Goal: Information Seeking & Learning: Learn about a topic

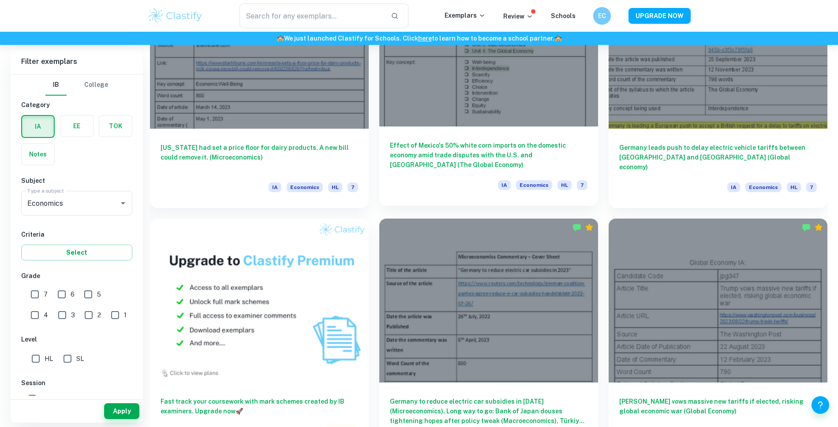
scroll to position [530, 0]
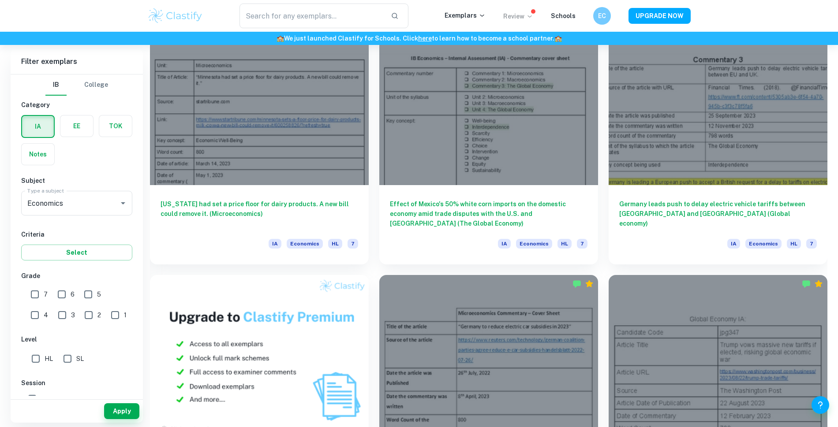
click at [527, 15] on p "Review" at bounding box center [518, 16] width 30 height 10
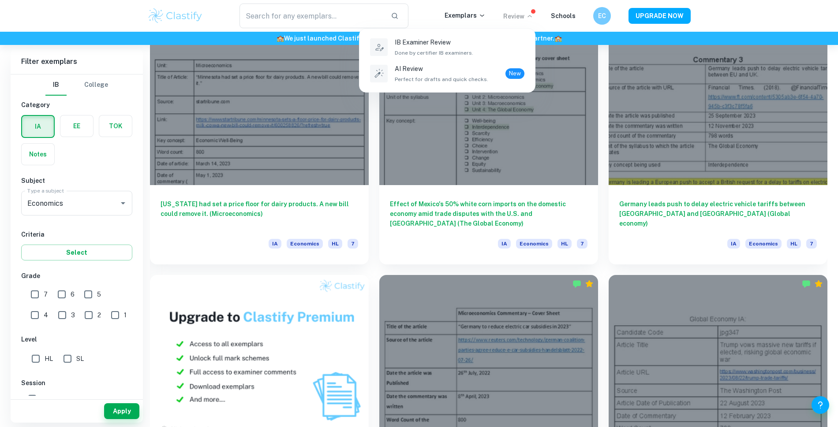
click at [527, 15] on div at bounding box center [419, 213] width 838 height 427
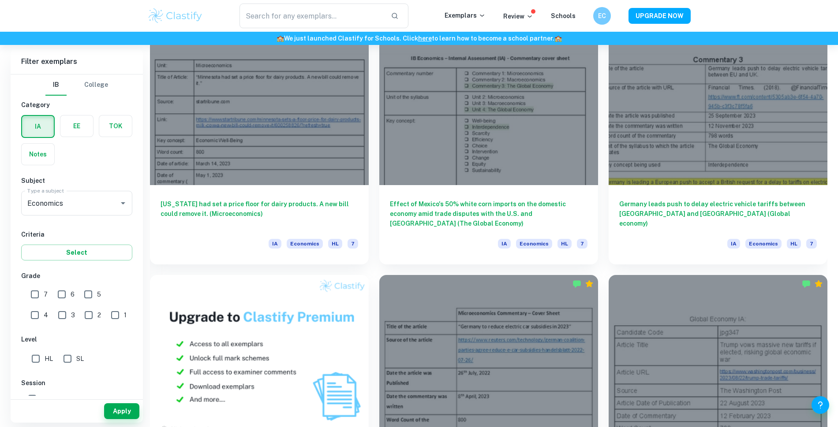
click at [527, 15] on p "Review" at bounding box center [518, 16] width 30 height 10
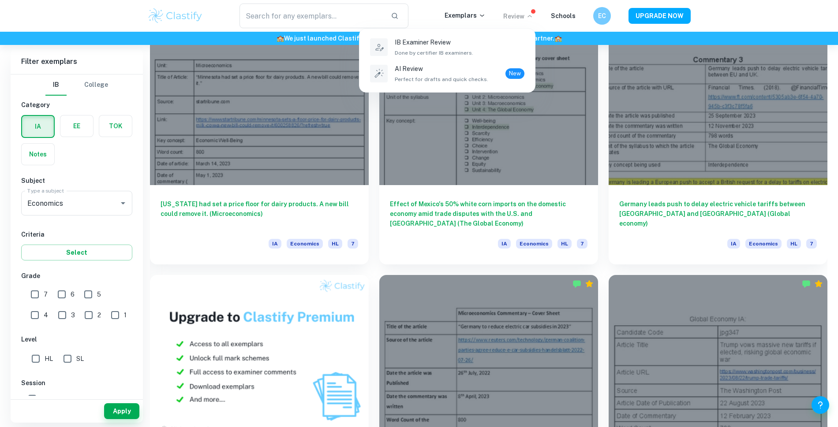
click at [527, 15] on div at bounding box center [419, 213] width 838 height 427
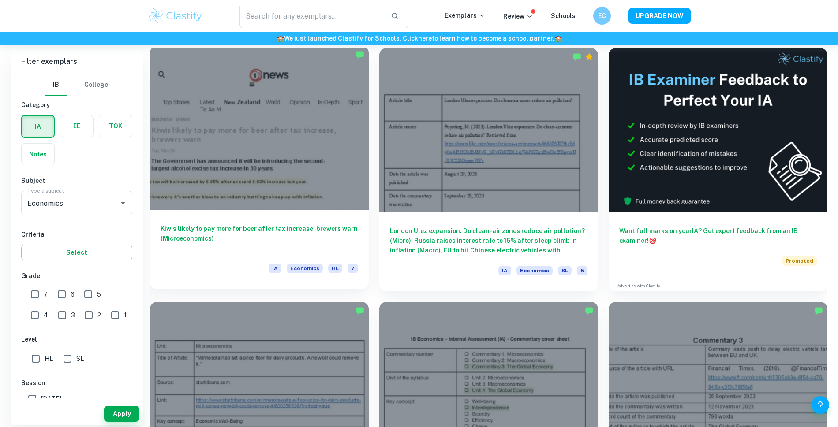
scroll to position [250, 0]
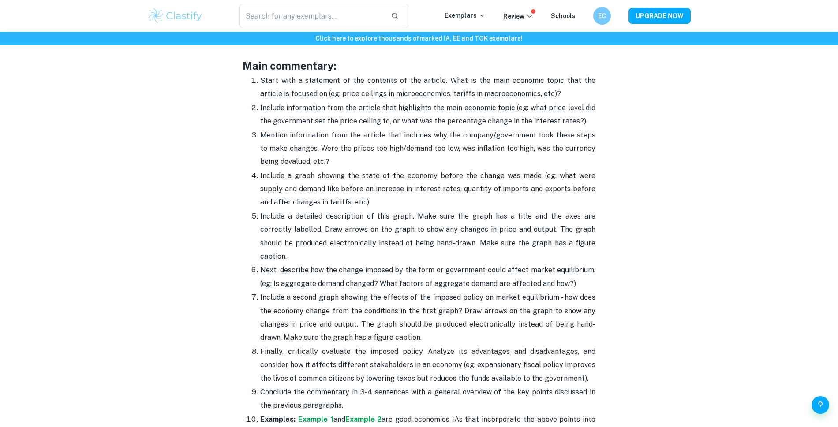
scroll to position [916, 0]
